Goal: Information Seeking & Learning: Learn about a topic

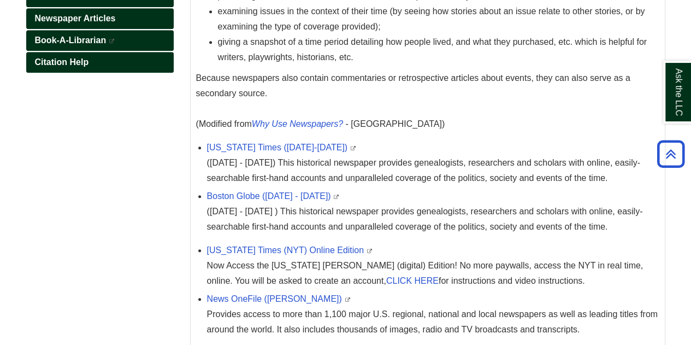
scroll to position [258, 0]
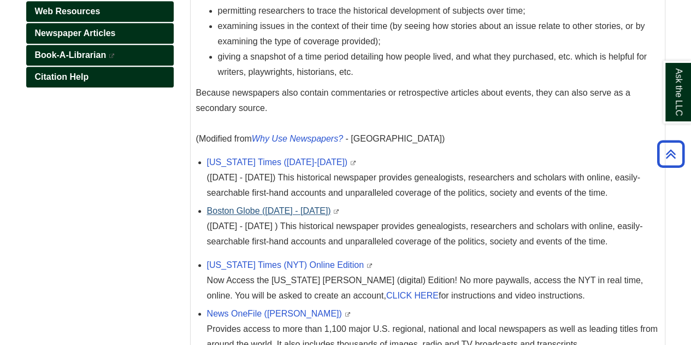
click at [282, 213] on link "Boston Globe ([DATE] - [DATE])" at bounding box center [269, 210] width 124 height 9
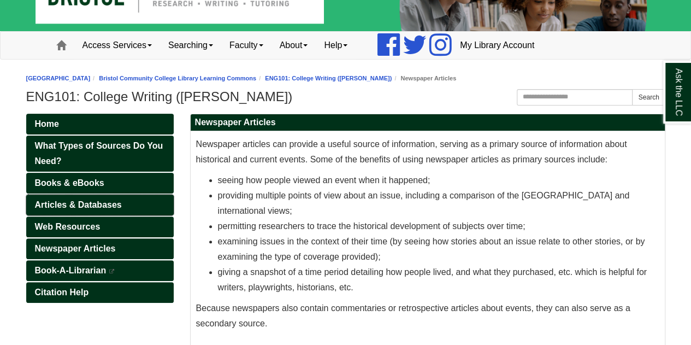
scroll to position [44, 0]
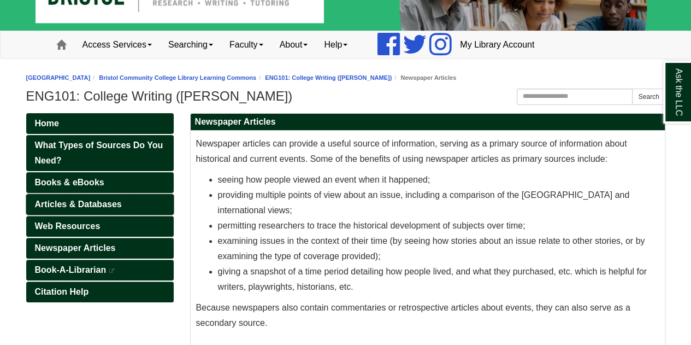
click at [91, 199] on span "Articles & Databases" at bounding box center [78, 203] width 87 height 9
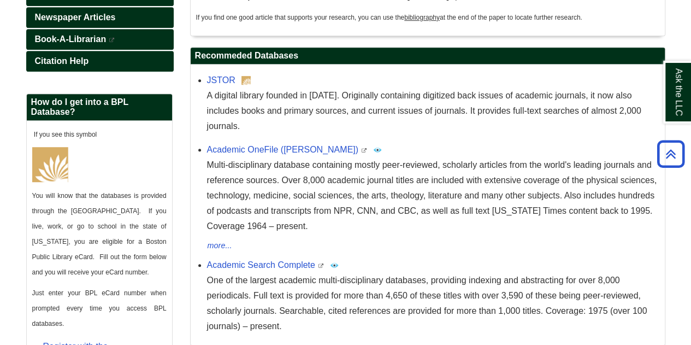
scroll to position [275, 0]
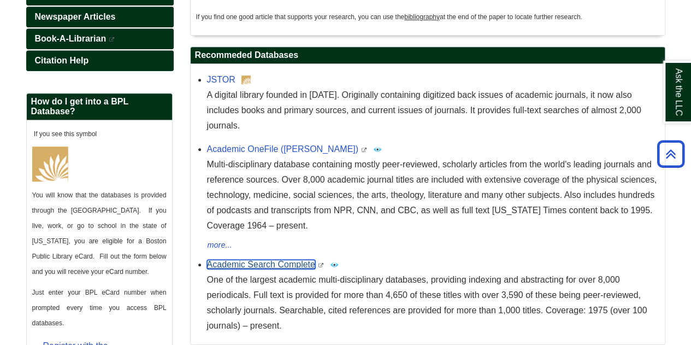
click at [266, 260] on link "Academic Search Complete" at bounding box center [261, 264] width 108 height 9
